Goal: Check status: Check status

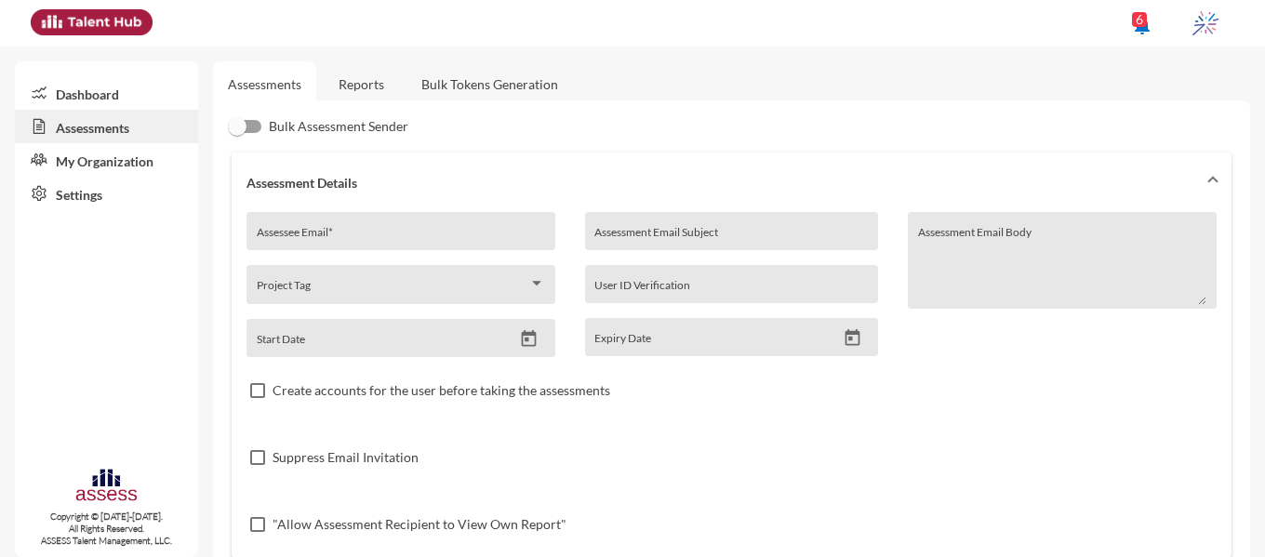
click at [368, 72] on link "Reports" at bounding box center [361, 84] width 75 height 46
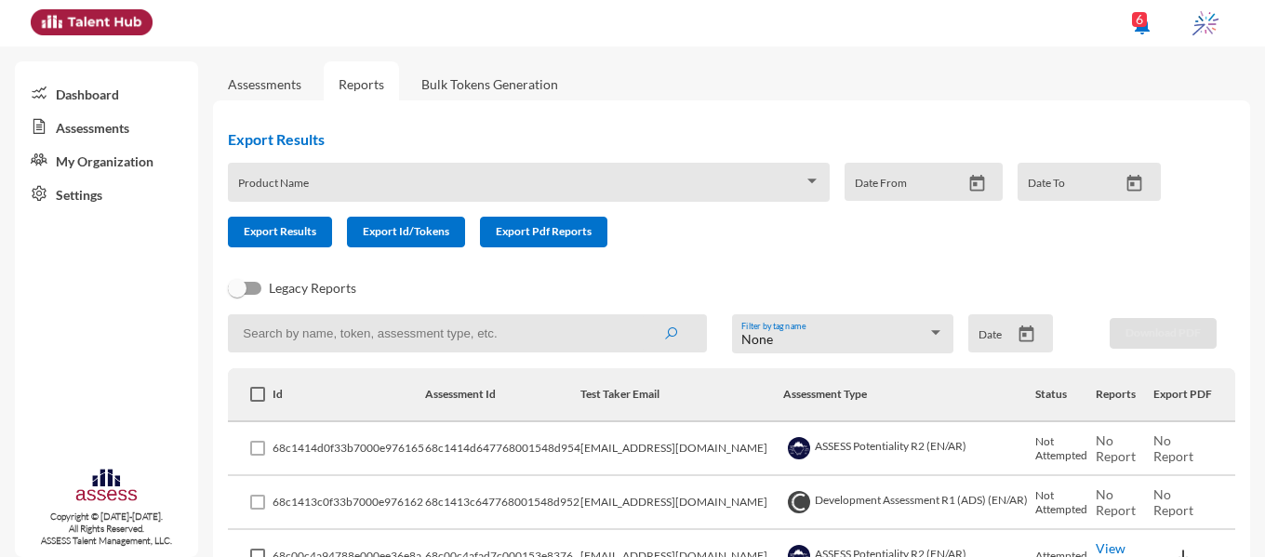
click at [314, 330] on input at bounding box center [467, 333] width 478 height 38
paste input "[EMAIL_ADDRESS][DOMAIN_NAME]"
type input "[EMAIL_ADDRESS][DOMAIN_NAME]"
click at [671, 336] on icon "submit" at bounding box center [670, 334] width 15 height 15
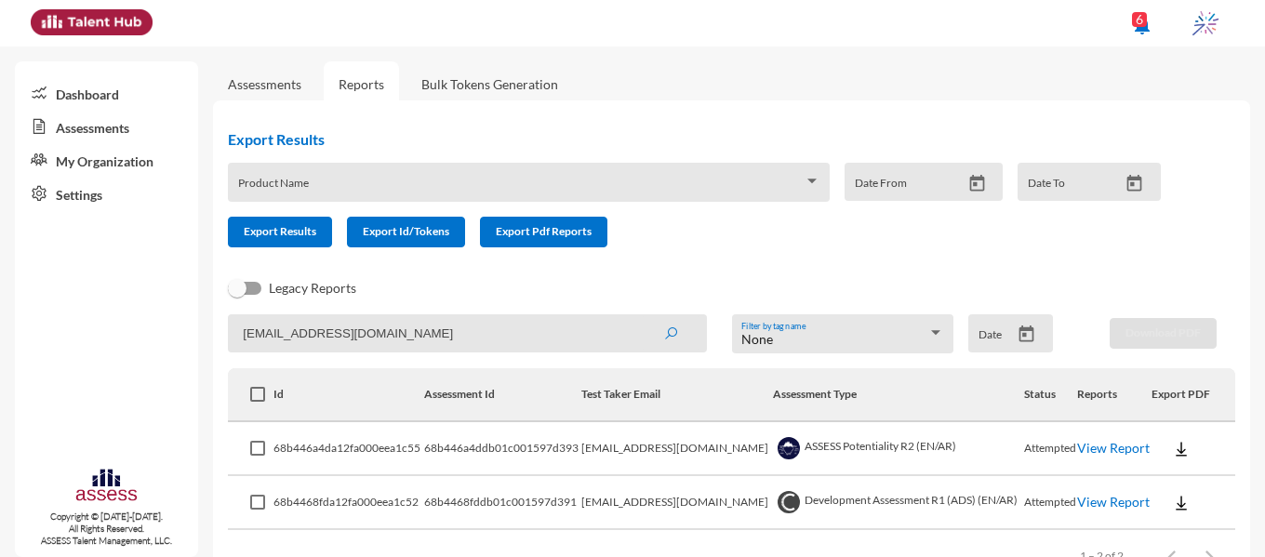
scroll to position [55, 0]
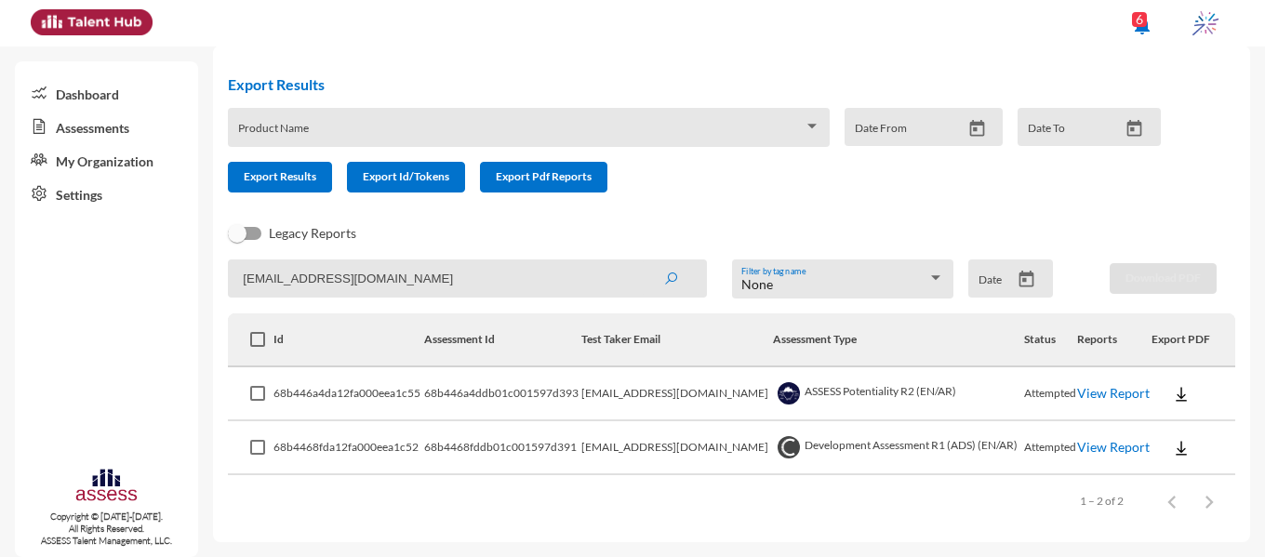
click at [1106, 393] on link "View Report" at bounding box center [1113, 393] width 73 height 16
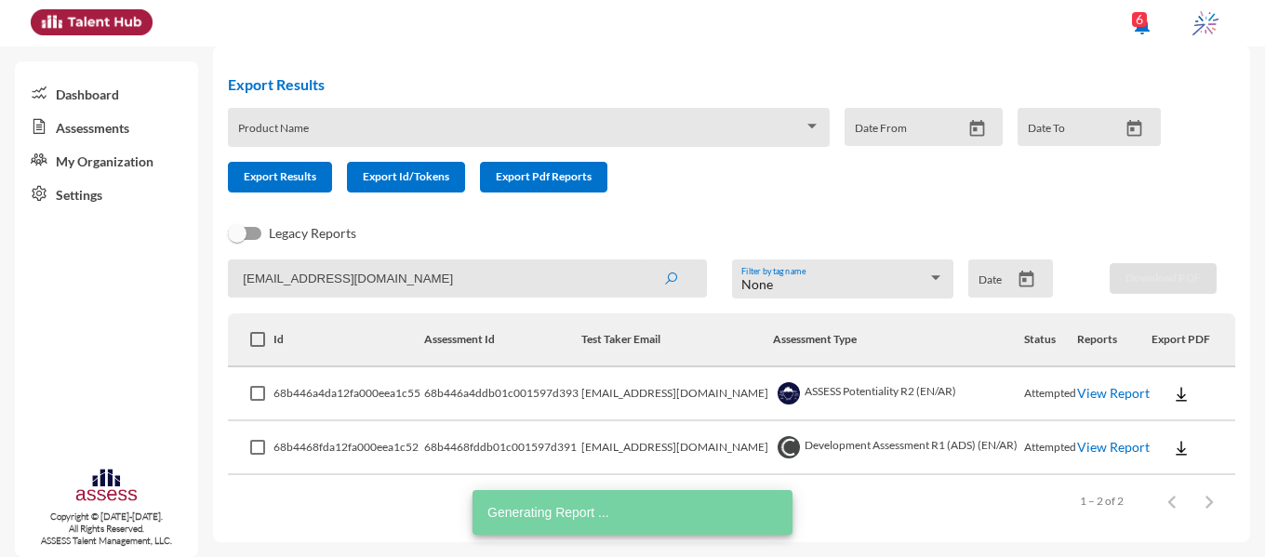
click at [1084, 445] on link "View Report" at bounding box center [1113, 447] width 73 height 16
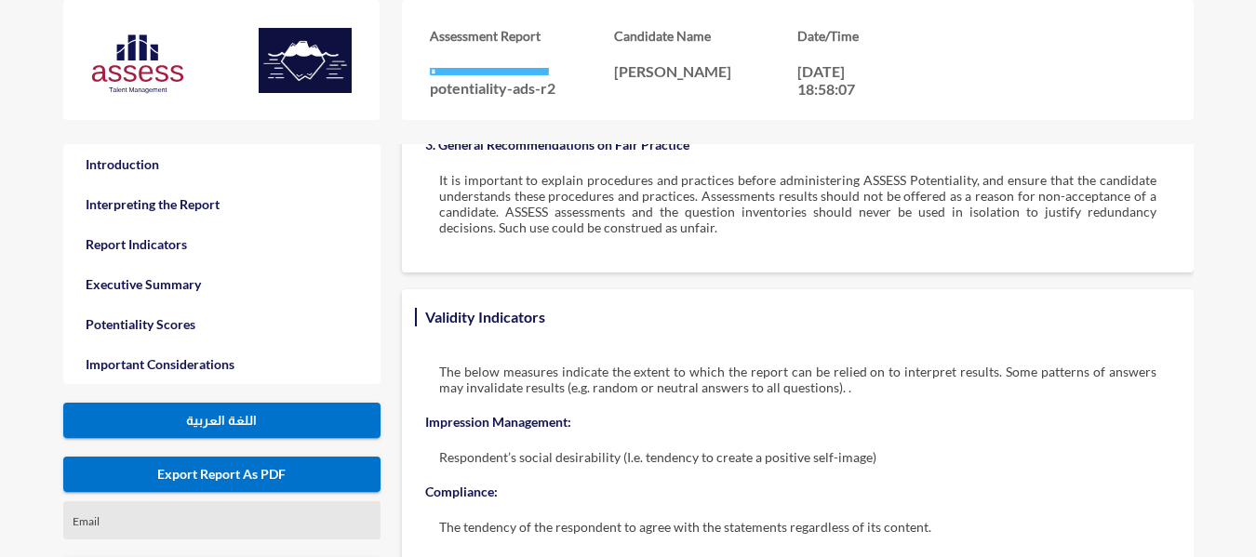
scroll to position [3972, 0]
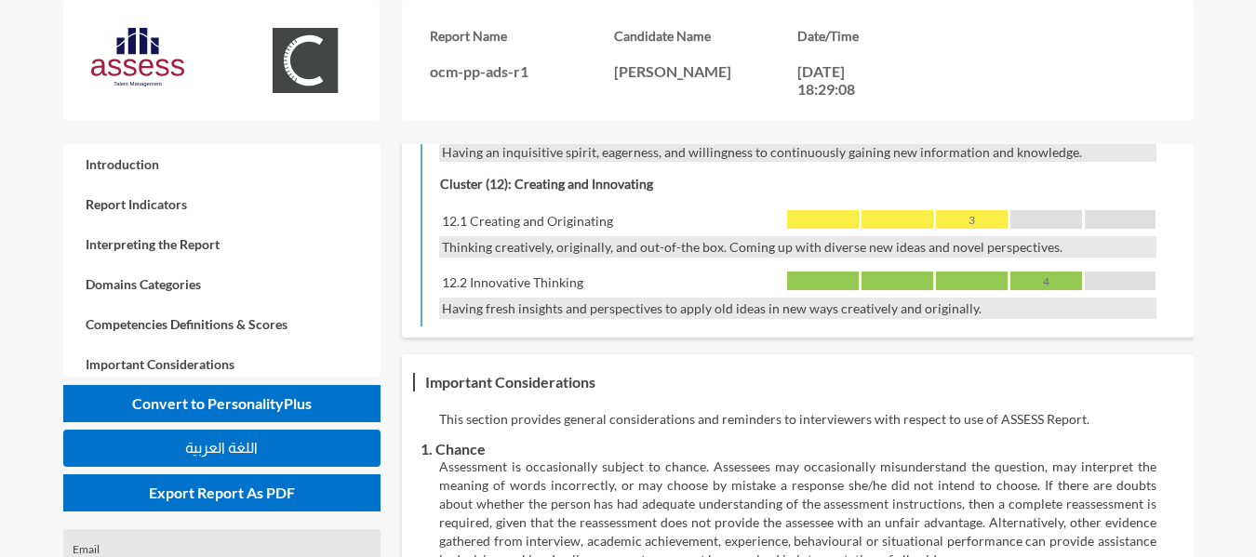
scroll to position [3665, 0]
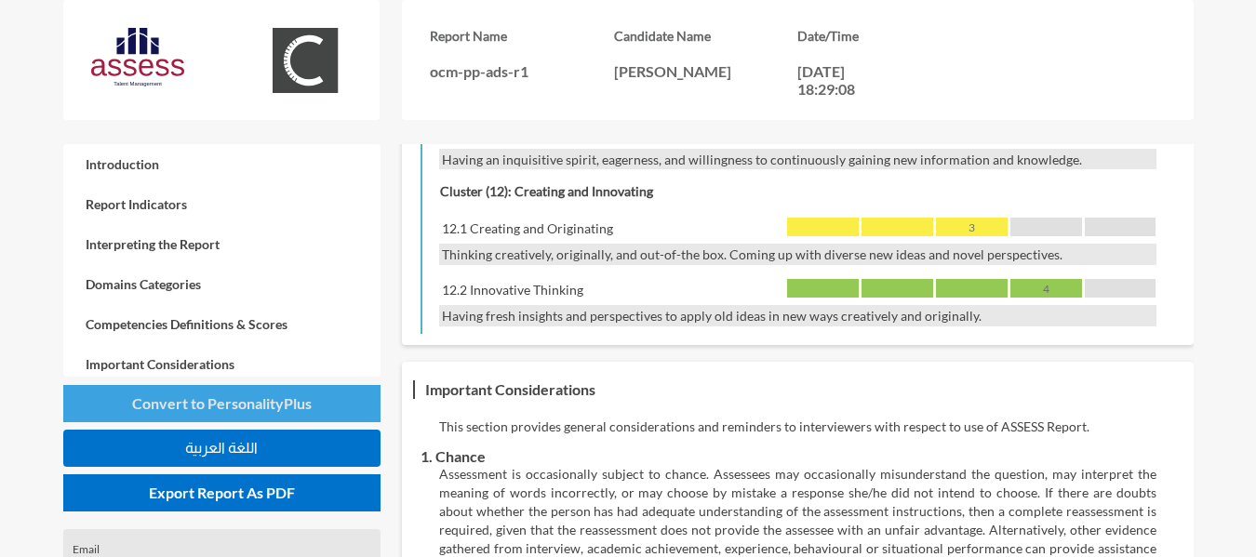
click at [182, 403] on span "Convert to PersonalityPlus" at bounding box center [222, 403] width 180 height 18
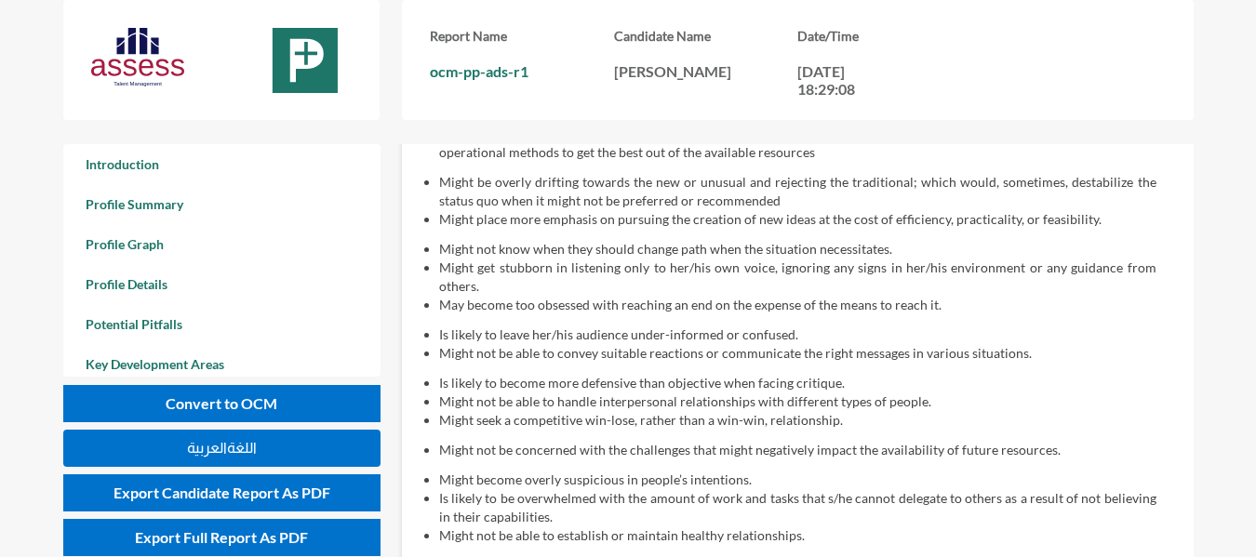
scroll to position [3597, 0]
